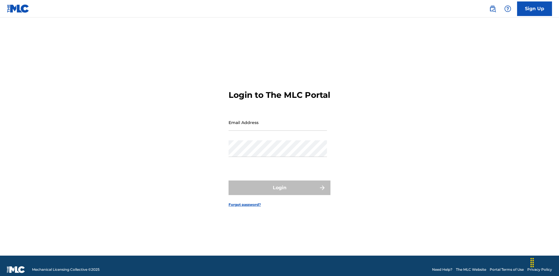
scroll to position [8, 0]
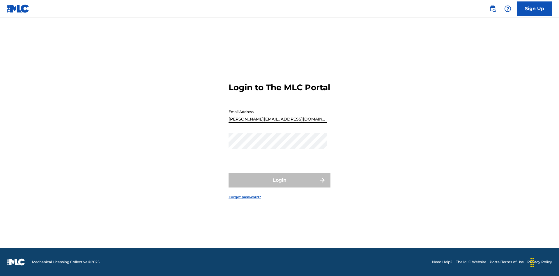
type input "[PERSON_NAME][EMAIL_ADDRESS][DOMAIN_NAME]"
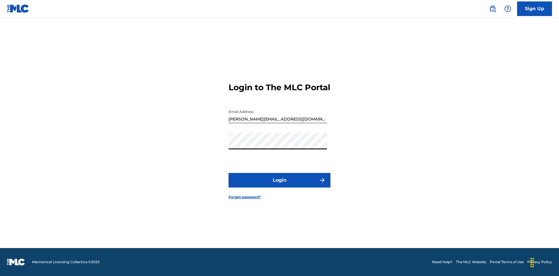
click at [280, 185] on button "Login" at bounding box center [280, 180] width 102 height 15
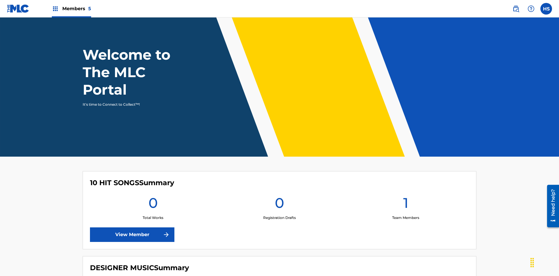
click at [71, 8] on span "Members 5" at bounding box center [76, 8] width 29 height 7
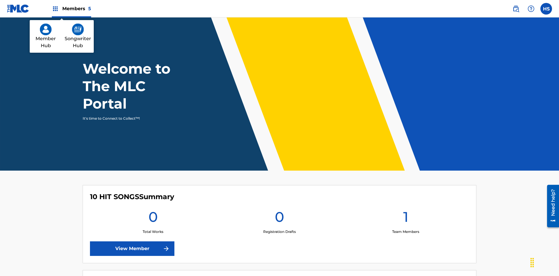
click at [78, 29] on img at bounding box center [78, 30] width 12 height 12
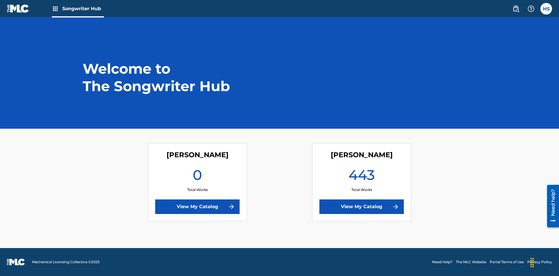
click at [197, 207] on link "View My Catalog" at bounding box center [197, 206] width 84 height 15
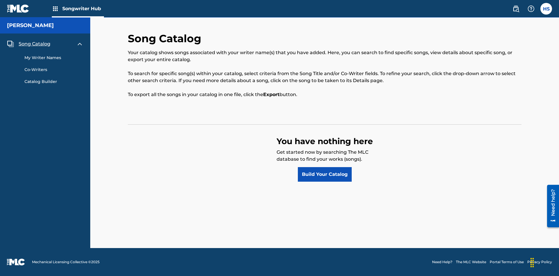
click at [34, 44] on span "Song Catalog" at bounding box center [35, 43] width 32 height 7
click at [325, 174] on link "Build Your Catalog" at bounding box center [325, 174] width 54 height 15
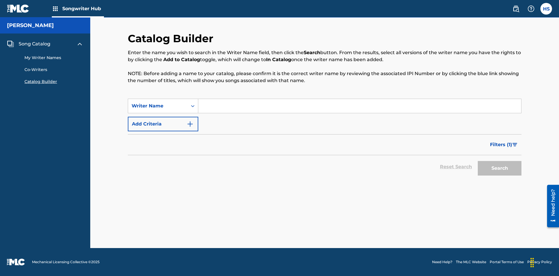
click at [163, 124] on button "Add Criteria" at bounding box center [163, 124] width 70 height 15
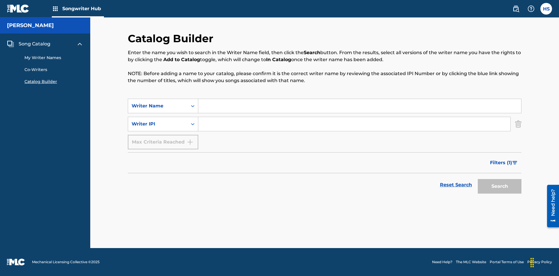
click at [360, 106] on input "Search Form" at bounding box center [359, 106] width 323 height 14
type input "[PERSON_NAME]"
click at [354, 124] on input "Search Form" at bounding box center [354, 124] width 312 height 14
type input "00196748412"
click at [500, 186] on button "Search" at bounding box center [500, 186] width 44 height 15
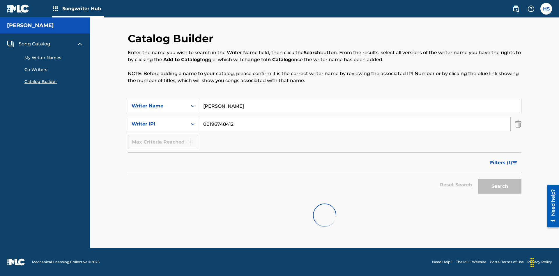
scroll to position [93, 0]
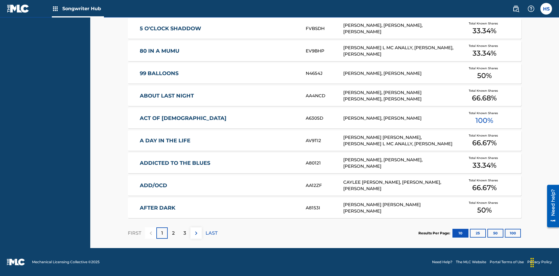
click at [505, 233] on button "100" at bounding box center [513, 233] width 16 height 9
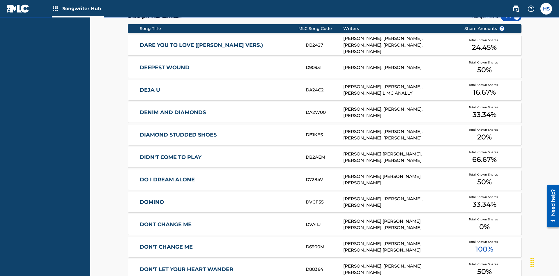
scroll to position [183, 0]
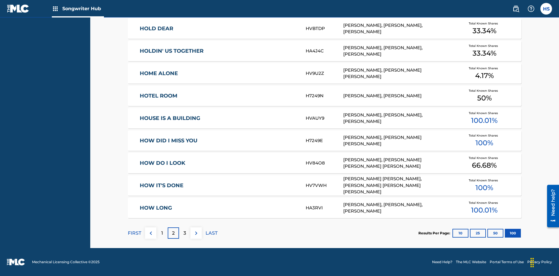
click at [196, 233] on img at bounding box center [196, 233] width 7 height 7
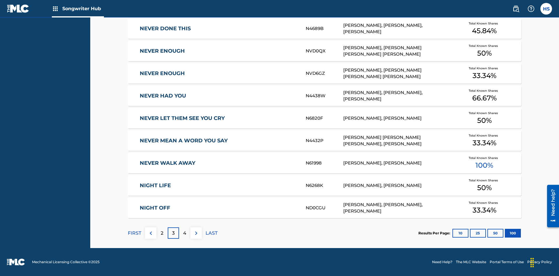
click at [196, 233] on img at bounding box center [196, 233] width 7 height 7
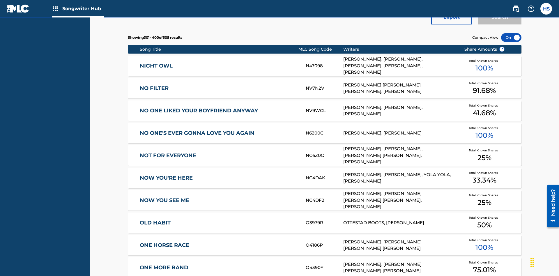
scroll to position [2, 0]
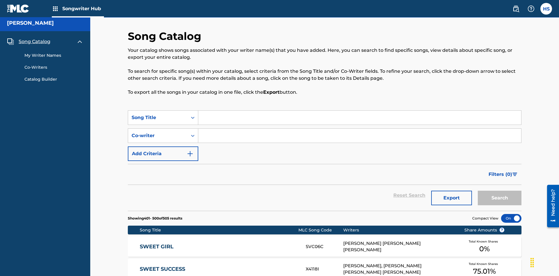
scroll to position [183, 0]
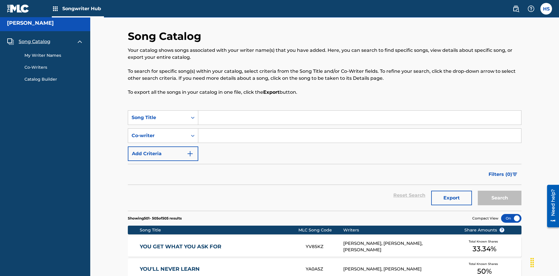
scroll to position [131, 0]
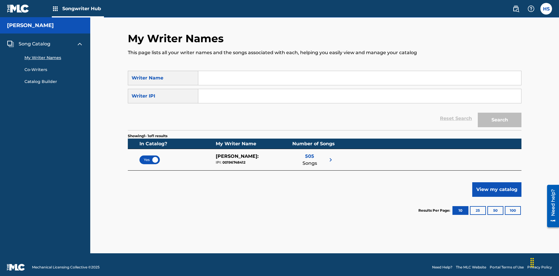
click at [150, 157] on span "Yes" at bounding box center [150, 159] width 12 height 5
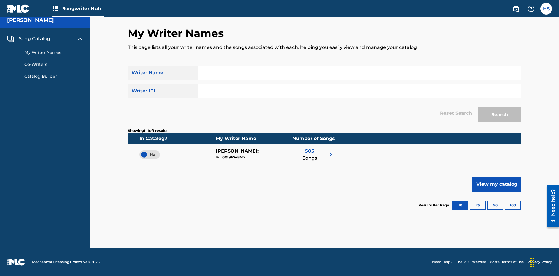
click at [150, 154] on span "No" at bounding box center [149, 154] width 11 height 5
click at [34, 39] on span "Song Catalog" at bounding box center [35, 38] width 32 height 7
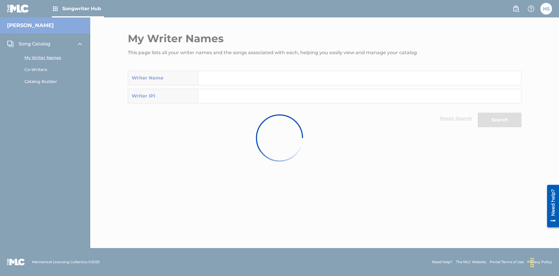
scroll to position [5, 0]
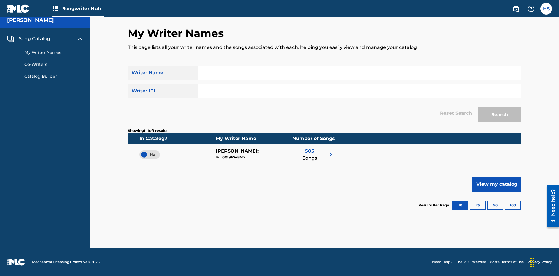
click at [34, 39] on span "Song Catalog" at bounding box center [35, 38] width 32 height 7
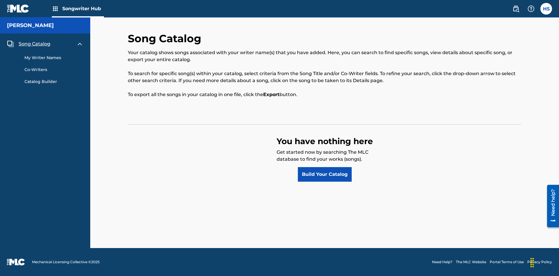
click at [325, 174] on link "Build Your Catalog" at bounding box center [325, 174] width 54 height 15
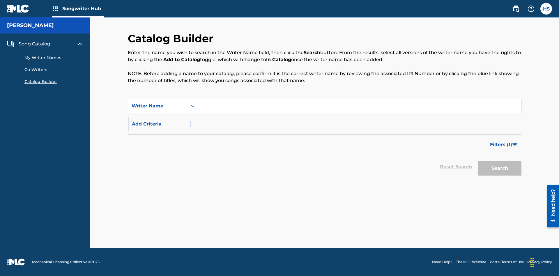
click at [163, 124] on button "Add Criteria" at bounding box center [163, 124] width 70 height 15
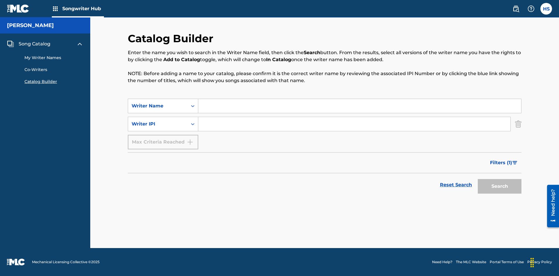
click at [360, 106] on input "Search Form" at bounding box center [359, 106] width 323 height 14
type input "[PERSON_NAME]"
click at [354, 124] on input "Search Form" at bounding box center [354, 124] width 312 height 14
type input "00196748412"
click at [500, 186] on button "Search" at bounding box center [500, 186] width 44 height 15
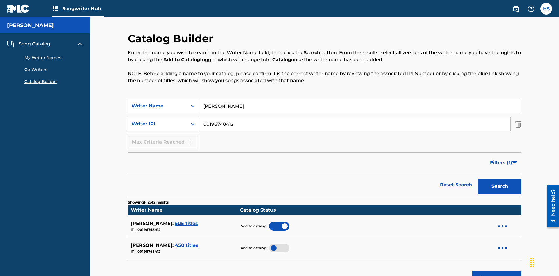
scroll to position [93, 0]
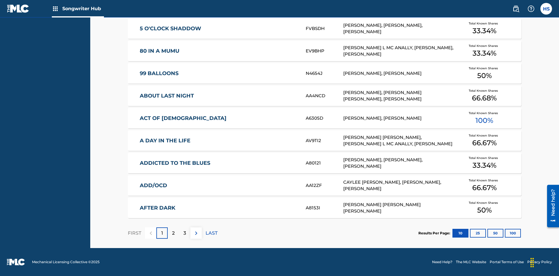
click at [505, 233] on button "100" at bounding box center [513, 233] width 16 height 9
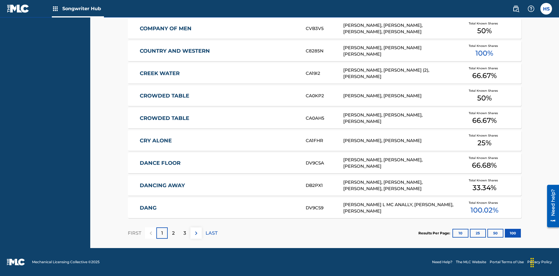
scroll to position [183, 0]
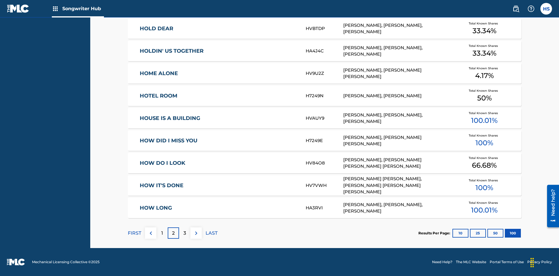
click at [196, 233] on img at bounding box center [196, 233] width 7 height 7
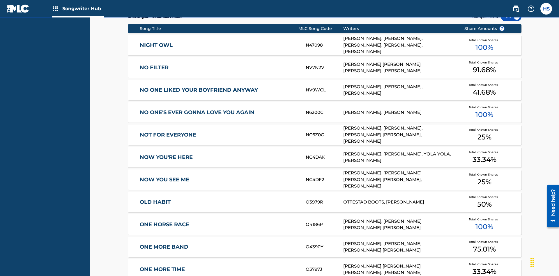
scroll to position [2, 0]
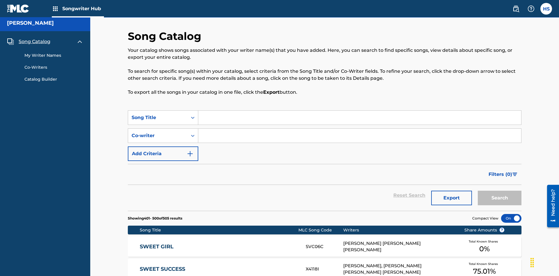
scroll to position [183, 0]
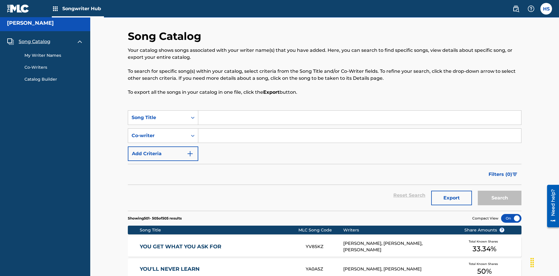
scroll to position [131, 0]
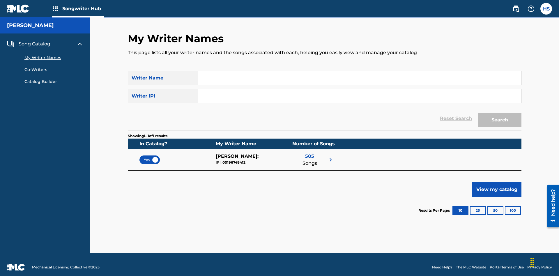
click at [360, 78] on input "Search Form" at bounding box center [359, 78] width 323 height 14
type input "[PERSON_NAME]"
click at [360, 91] on input "Search Form" at bounding box center [359, 96] width 323 height 14
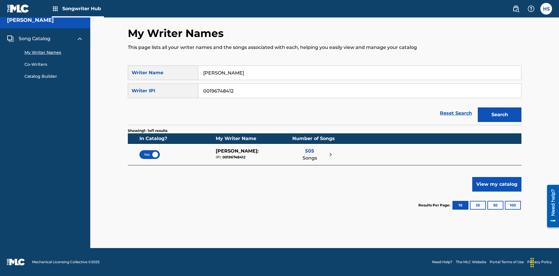
type input "00196748412"
click at [500, 115] on button "Search" at bounding box center [500, 114] width 44 height 15
